Goal: Find specific fact

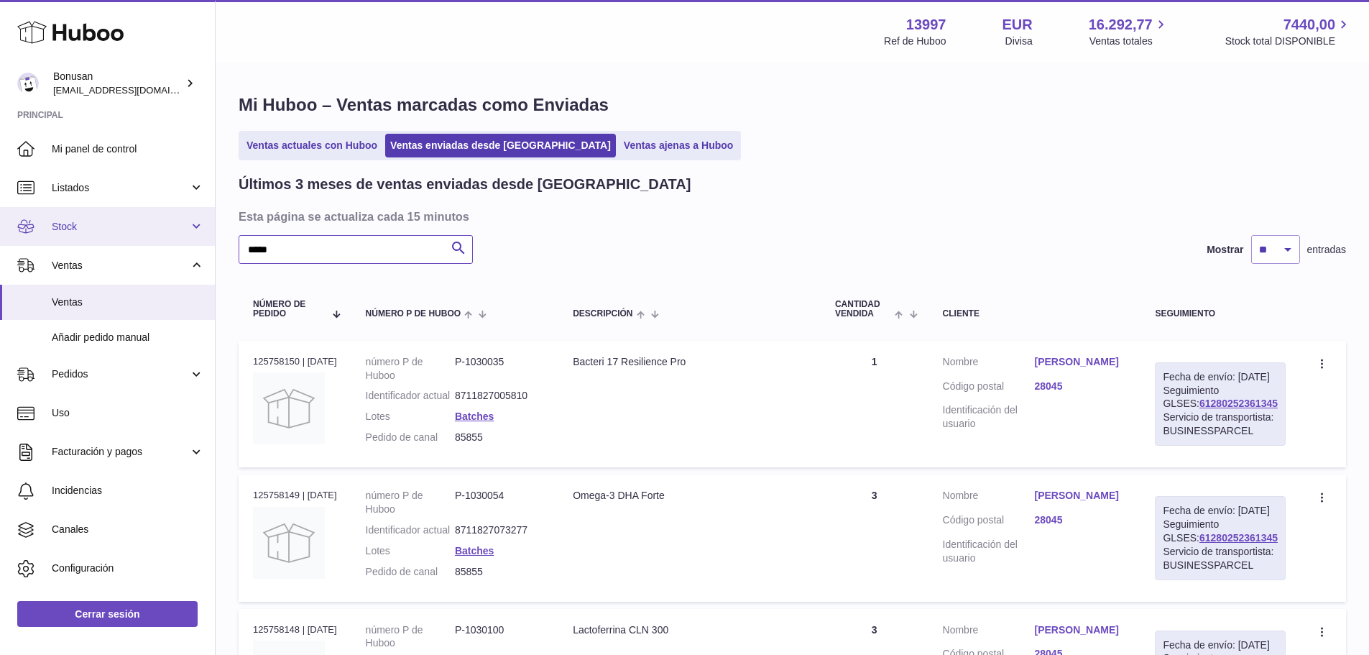
drag, startPoint x: 288, startPoint y: 252, endPoint x: 186, endPoint y: 244, distance: 102.3
click at [186, 244] on div "Huboo Bonusan [EMAIL_ADDRESS][DOMAIN_NAME] Principal Mi panel de control Listad…" at bounding box center [684, 428] width 1369 height 856
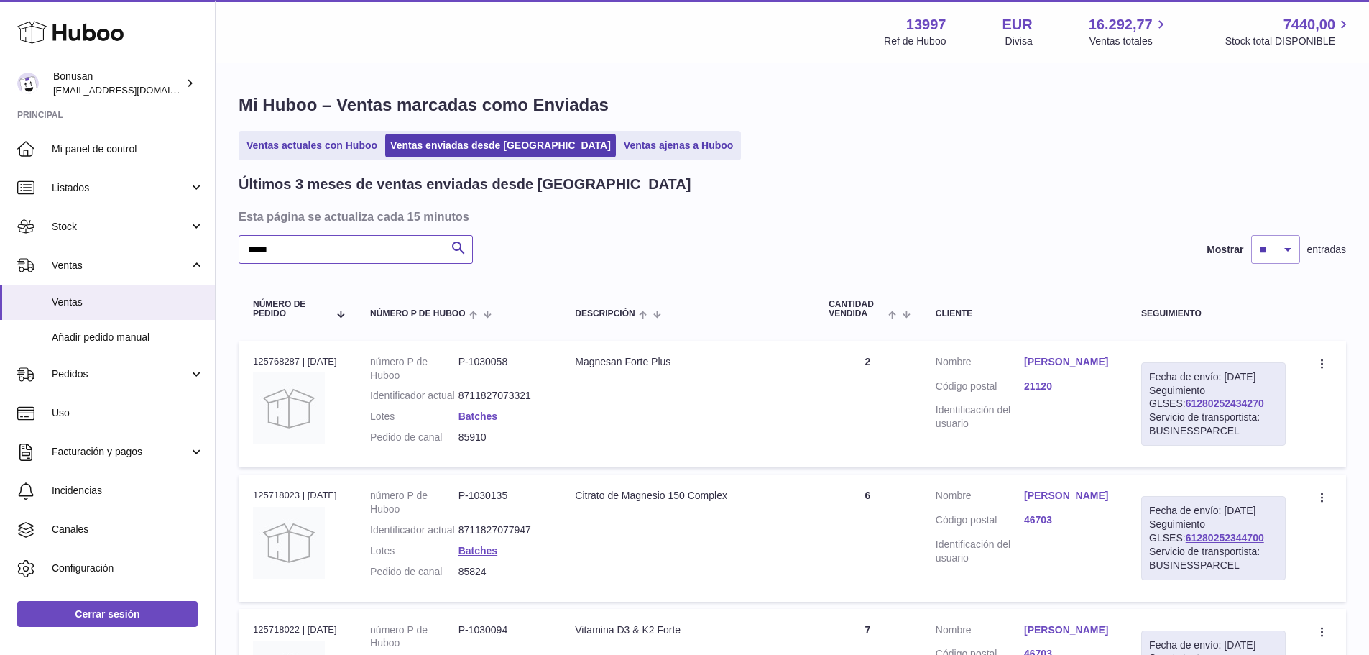
drag, startPoint x: 285, startPoint y: 242, endPoint x: 292, endPoint y: 237, distance: 8.8
click at [292, 237] on input "*****" at bounding box center [356, 249] width 234 height 29
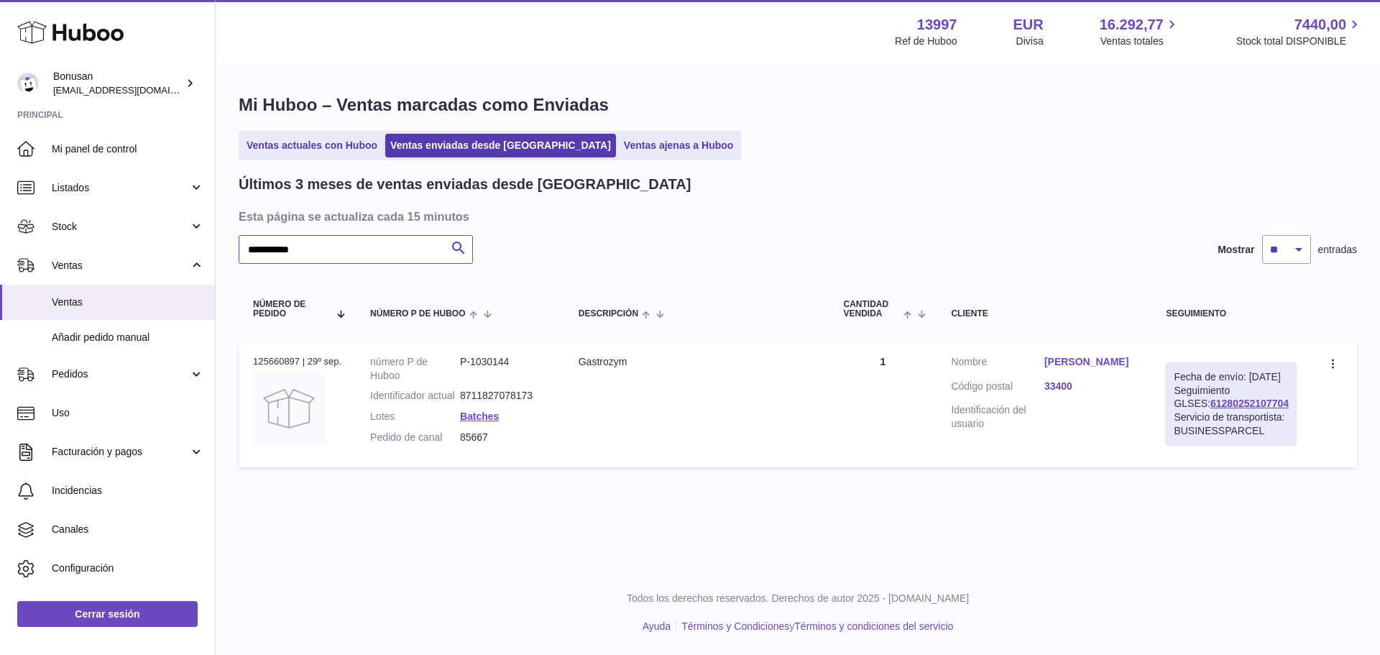
type input "**********"
click at [1065, 369] on dd "[PERSON_NAME]" at bounding box center [1090, 363] width 93 height 17
click at [1063, 362] on link "[PERSON_NAME]" at bounding box center [1090, 362] width 93 height 14
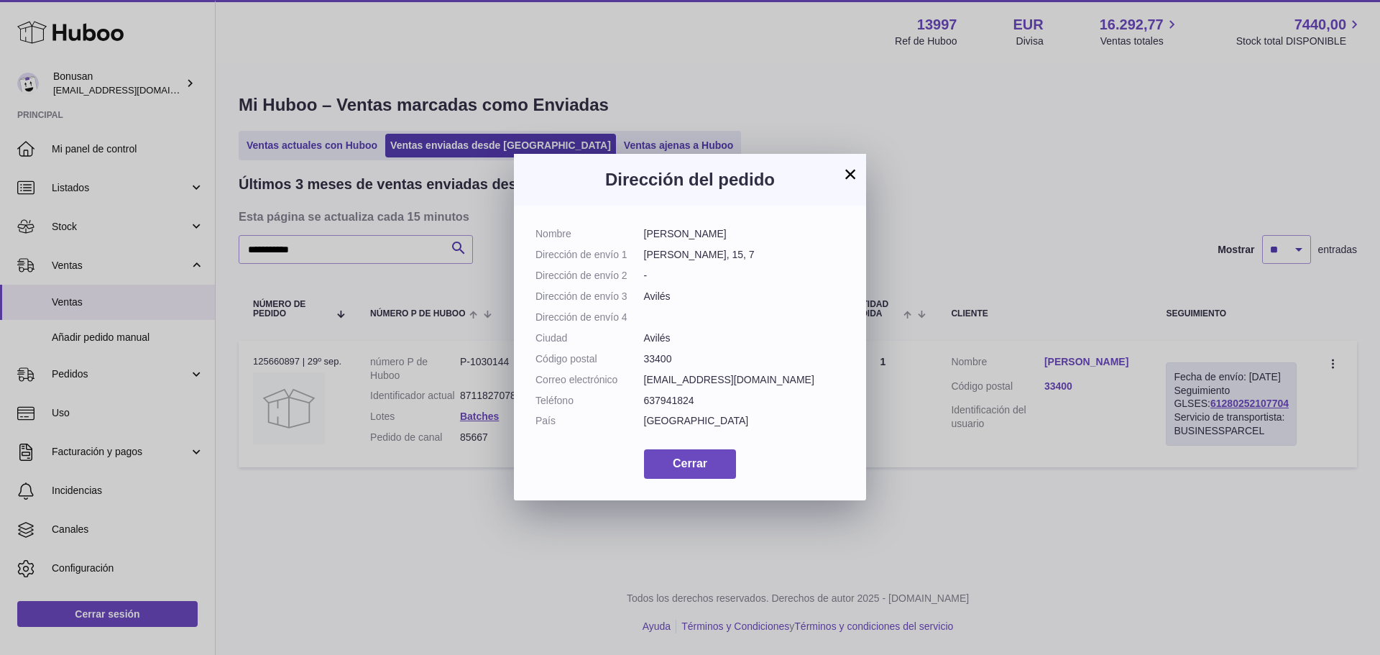
drag, startPoint x: 816, startPoint y: 376, endPoint x: 642, endPoint y: 380, distance: 173.9
click at [642, 380] on dl "Nombre [PERSON_NAME] Dirección de envío 1 [PERSON_NAME], 15, 7 Dirección de env…" at bounding box center [689, 331] width 309 height 208
copy dl "Correo electrónico [EMAIL_ADDRESS][DOMAIN_NAME]"
click at [778, 355] on dd "33400" at bounding box center [744, 359] width 201 height 14
click at [852, 174] on button "×" at bounding box center [849, 173] width 17 height 17
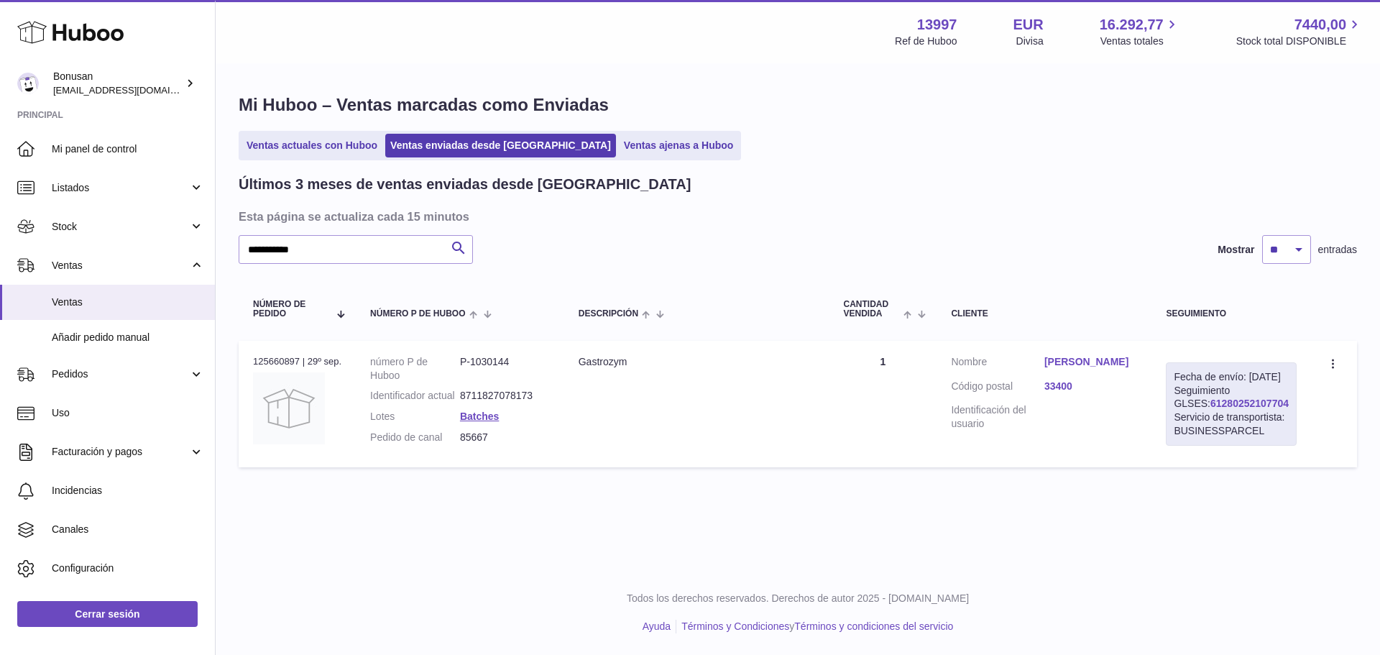
click at [1210, 409] on link "61280252107704" at bounding box center [1249, 402] width 78 height 11
